Goal: Information Seeking & Learning: Check status

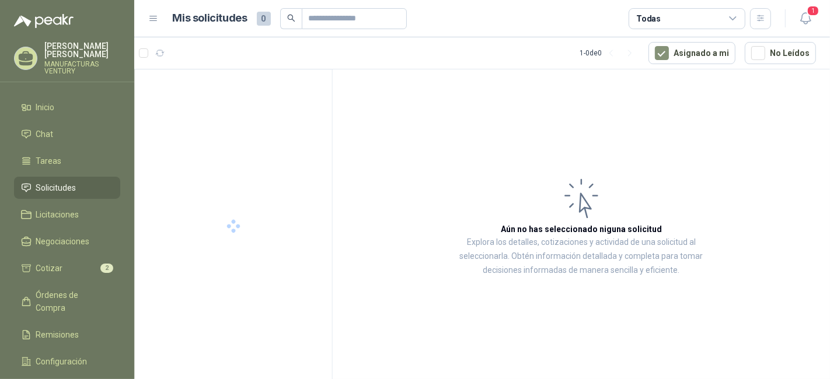
click at [67, 185] on span "Solicitudes" at bounding box center [56, 187] width 40 height 13
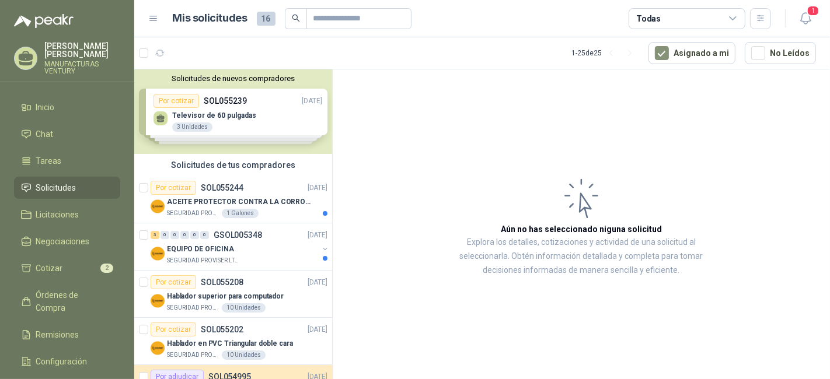
click at [235, 117] on div "Solicitudes de nuevos compradores Por cotizar SOL055239 [DATE] Televisor de 60 …" at bounding box center [233, 111] width 198 height 85
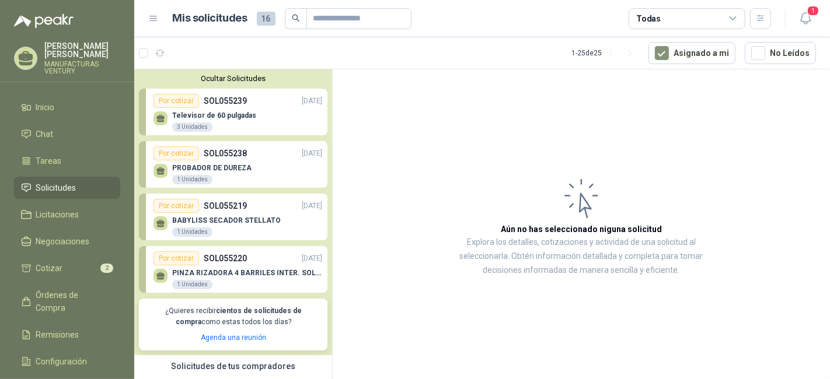
click at [235, 117] on p "Televisor de 60 pulgadas" at bounding box center [214, 115] width 84 height 8
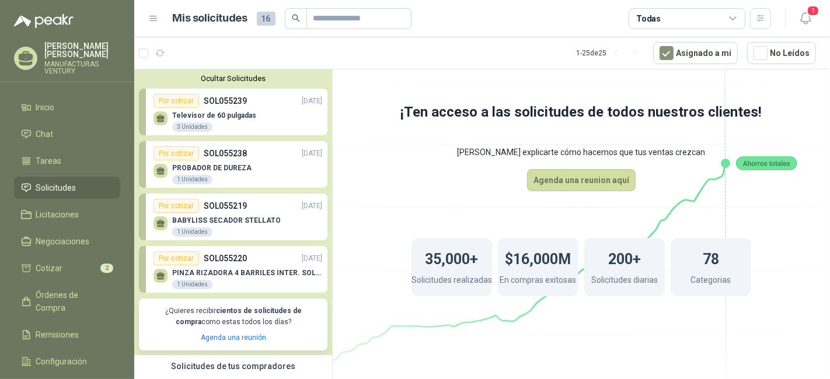
click at [228, 98] on p "SOL055239" at bounding box center [225, 101] width 43 height 13
click at [221, 99] on p "SOL055239" at bounding box center [225, 101] width 43 height 13
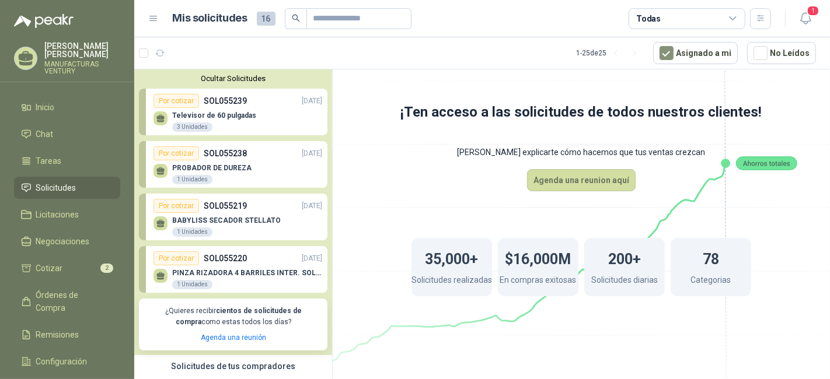
click at [217, 114] on p "Televisor de 60 pulgadas" at bounding box center [214, 115] width 84 height 8
click at [227, 110] on div "Televisor de 60 pulgadas 3 Unidades" at bounding box center [237, 120] width 169 height 25
click at [233, 96] on p "SOL055239" at bounding box center [225, 101] width 43 height 13
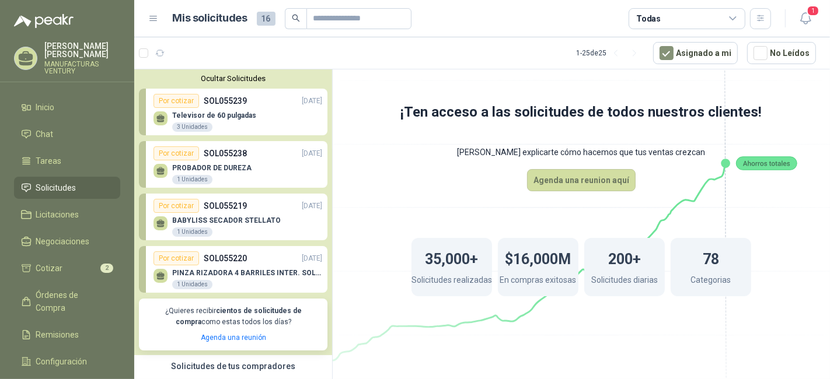
click at [233, 96] on p "SOL055239" at bounding box center [225, 101] width 43 height 13
click at [228, 109] on div "Televisor de 60 pulgadas 3 Unidades" at bounding box center [237, 120] width 169 height 25
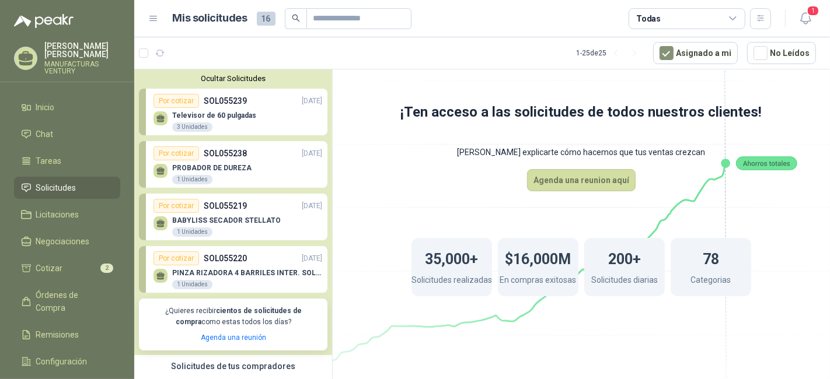
click at [228, 109] on div "Televisor de 60 pulgadas 3 Unidades" at bounding box center [237, 120] width 169 height 25
click at [176, 108] on div "Televisor de 60 pulgadas 3 Unidades" at bounding box center [237, 120] width 169 height 25
click at [160, 117] on icon at bounding box center [160, 116] width 8 height 5
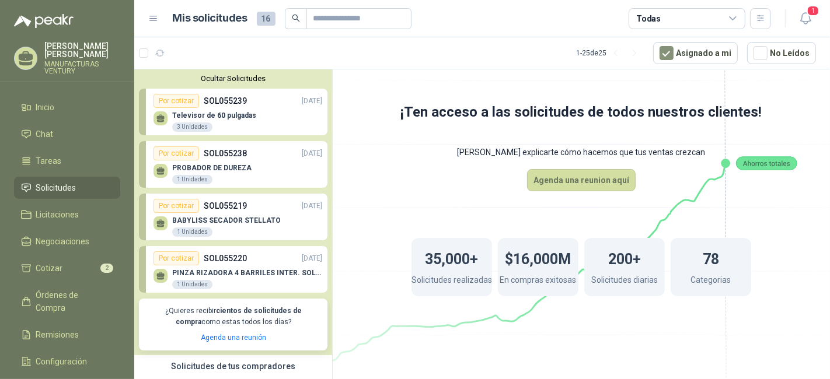
click at [233, 100] on p "SOL055239" at bounding box center [225, 101] width 43 height 13
click at [172, 99] on div "Por cotizar" at bounding box center [176, 101] width 46 height 14
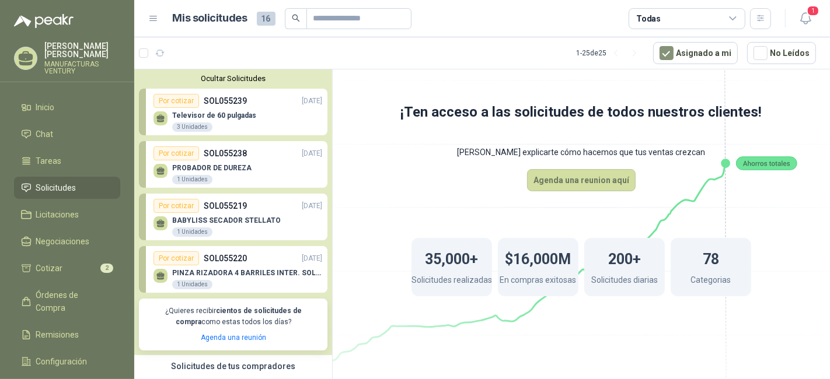
click at [172, 99] on div "Por cotizar" at bounding box center [176, 101] width 46 height 14
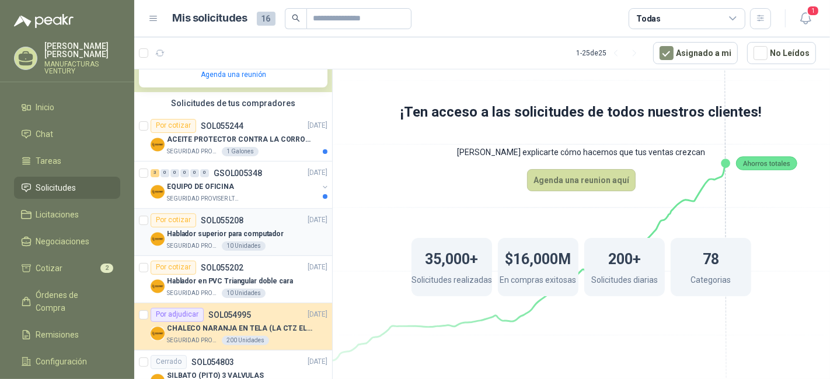
scroll to position [194, 0]
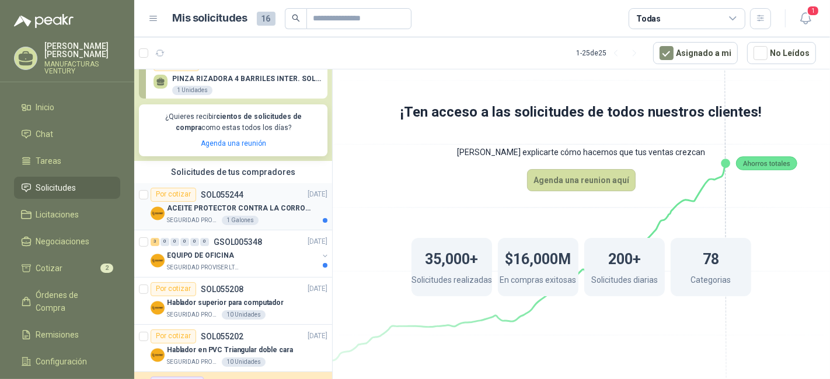
click at [205, 205] on p "ACEITE PROTECTOR CONTRA LA CORROSION - PARA LIMPIEZA DE ARMAMENTO" at bounding box center [239, 208] width 145 height 11
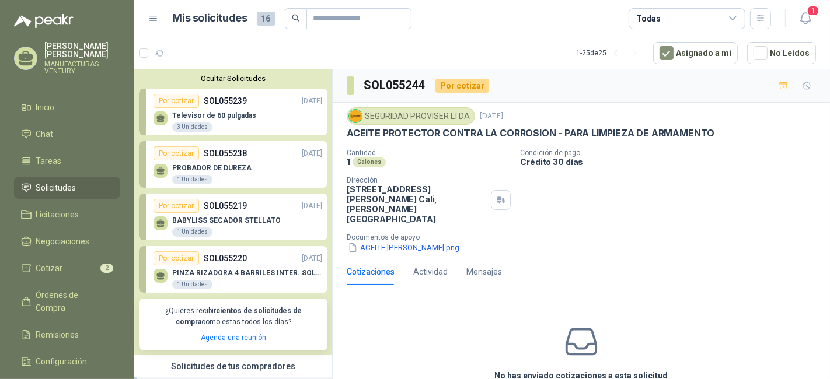
click at [223, 102] on p "SOL055239" at bounding box center [225, 101] width 43 height 13
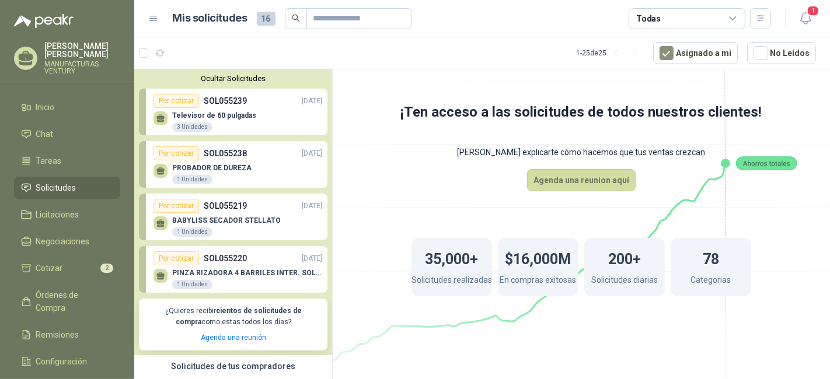
click at [225, 99] on p "SOL055239" at bounding box center [225, 101] width 43 height 13
